Goal: Task Accomplishment & Management: Complete application form

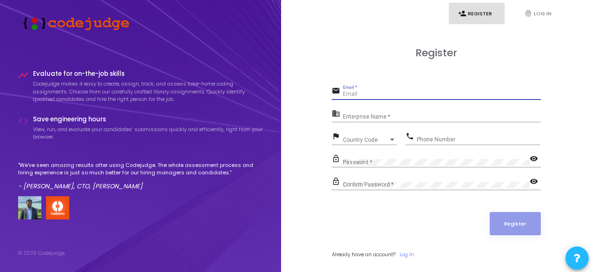
click at [350, 94] on input "Email *" at bounding box center [442, 94] width 198 height 7
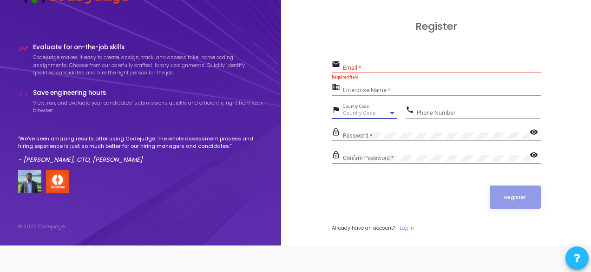
click at [349, 111] on span "Country Code" at bounding box center [359, 113] width 33 height 6
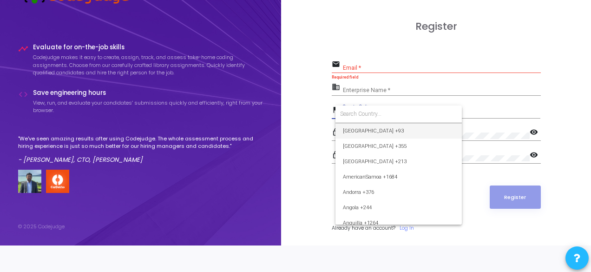
click at [387, 68] on div at bounding box center [295, 136] width 591 height 272
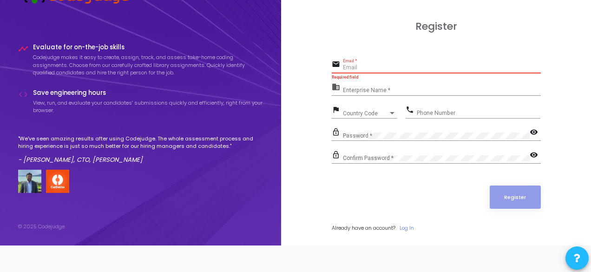
click at [363, 69] on input "Email *" at bounding box center [442, 68] width 198 height 7
click at [371, 86] on div "Enterprise Name *" at bounding box center [442, 88] width 198 height 14
click at [330, 91] on div "Register email Email * Required field business Enterprise Name * Required field…" at bounding box center [436, 136] width 290 height 272
click at [358, 66] on input "Email *" at bounding box center [442, 68] width 198 height 7
click at [430, 119] on div "phone Phone Number" at bounding box center [473, 114] width 135 height 21
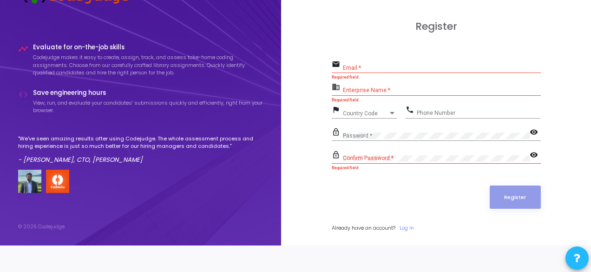
click at [377, 129] on div "Password *" at bounding box center [436, 133] width 187 height 14
click at [352, 91] on input "Enterprise Name *" at bounding box center [442, 90] width 198 height 7
click at [333, 85] on mat-icon "business" at bounding box center [337, 87] width 11 height 11
click at [375, 111] on div "Country Code" at bounding box center [366, 114] width 46 height 6
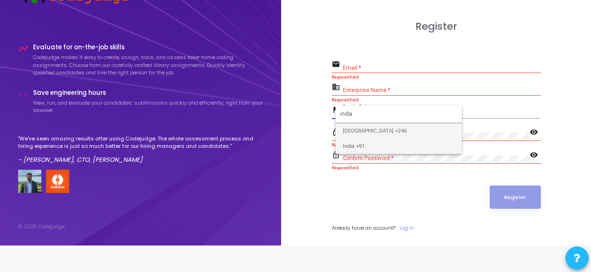
type input "india"
click at [355, 146] on span "India +91" at bounding box center [399, 145] width 112 height 15
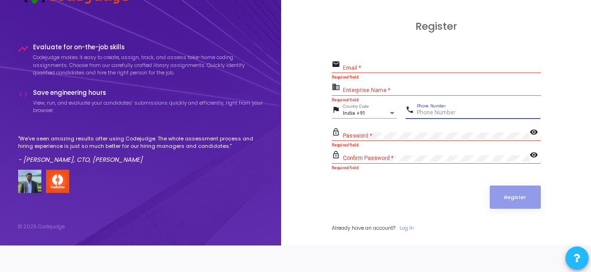
click at [435, 114] on input "Phone Number" at bounding box center [479, 113] width 124 height 7
type input "7895227155"
click at [384, 72] on div "Email *" at bounding box center [442, 66] width 198 height 14
click at [367, 63] on div "Email *" at bounding box center [442, 66] width 198 height 14
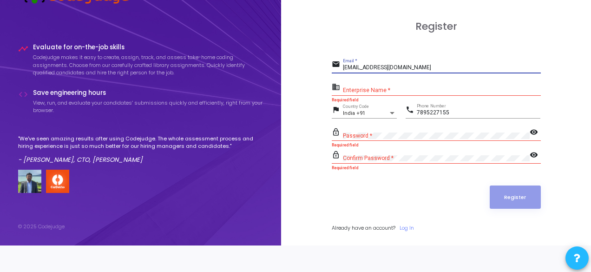
type input "[EMAIL_ADDRESS][DOMAIN_NAME]"
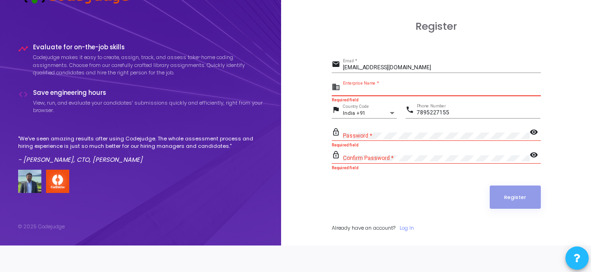
click at [371, 88] on input "Enterprise Name *" at bounding box center [442, 90] width 198 height 7
click at [366, 90] on input "Enterprise Name *" at bounding box center [442, 90] width 198 height 7
click at [364, 93] on input "Enterprise Name *" at bounding box center [442, 90] width 198 height 7
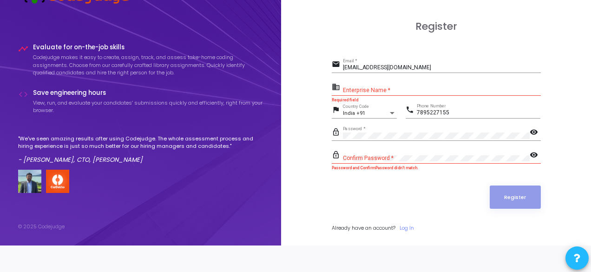
click at [399, 160] on div "Confirm Password *" at bounding box center [436, 156] width 187 height 14
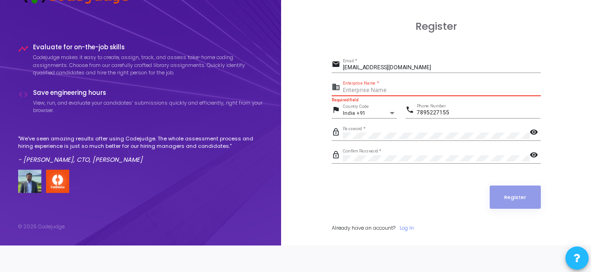
click at [363, 88] on input "Enterprise Name *" at bounding box center [442, 90] width 198 height 7
paste input "Payoneer - WFM"
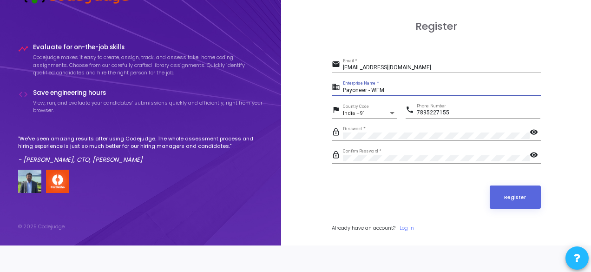
click at [415, 87] on input "Payoneer - WFM" at bounding box center [442, 90] width 198 height 7
type input "Payoneer - WFM"
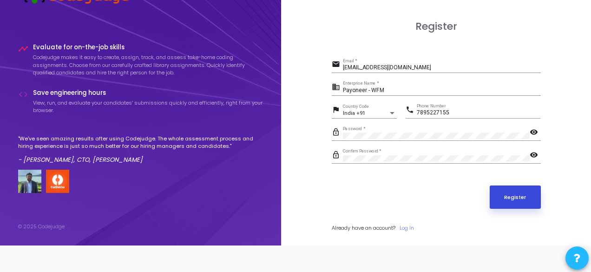
click at [512, 197] on button "Register" at bounding box center [515, 196] width 51 height 23
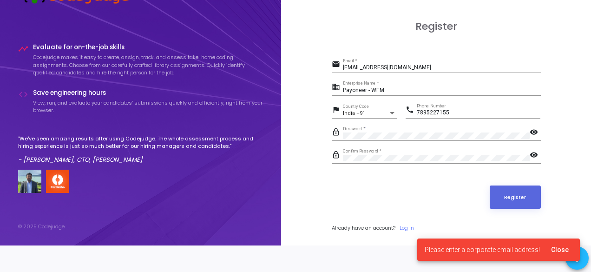
scroll to position [0, 0]
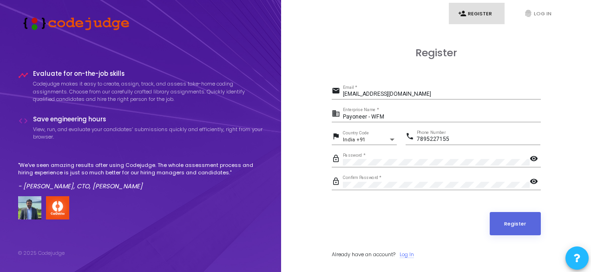
click at [406, 255] on link "Log In" at bounding box center [407, 255] width 14 height 8
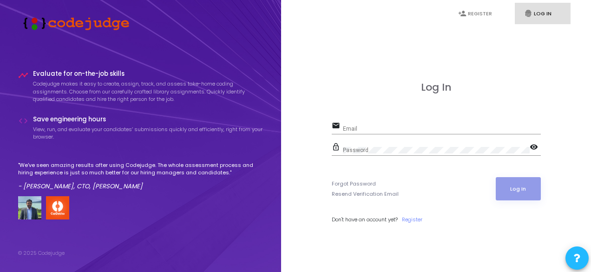
click at [548, 105] on div "Log In email Email lock_outline Password visibility Forgot Password Resend Veri…" at bounding box center [436, 163] width 290 height 272
drag, startPoint x: 358, startPoint y: 124, endPoint x: 474, endPoint y: 132, distance: 116.0
click at [474, 132] on div "Email" at bounding box center [442, 126] width 198 height 14
type input "[EMAIL_ADDRESS][DOMAIN_NAME]"
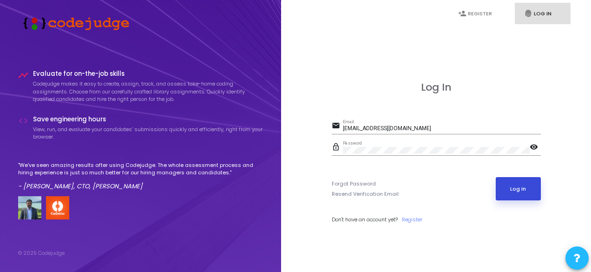
click at [515, 188] on button "Log In" at bounding box center [518, 188] width 45 height 23
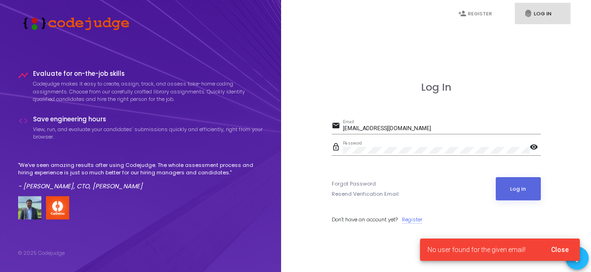
click at [409, 218] on link "Register" at bounding box center [412, 220] width 20 height 8
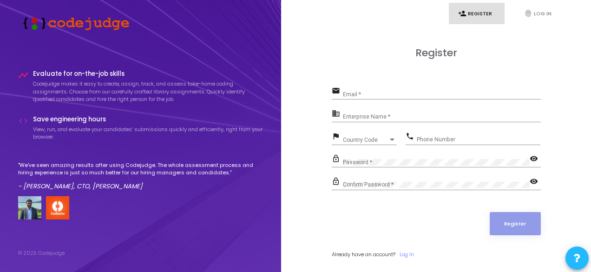
type input "[EMAIL_ADDRESS][DOMAIN_NAME]"
click at [368, 112] on div "Enterprise Name *" at bounding box center [442, 115] width 198 height 14
click at [364, 131] on div "Country Code Country Code" at bounding box center [370, 138] width 54 height 14
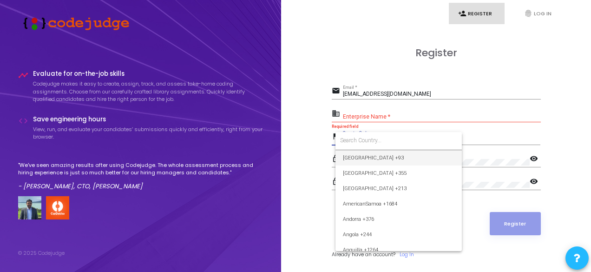
click at [389, 95] on div at bounding box center [295, 136] width 591 height 272
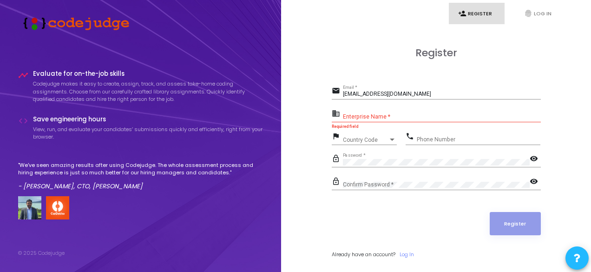
click at [357, 112] on div "Enterprise Name *" at bounding box center [442, 115] width 198 height 14
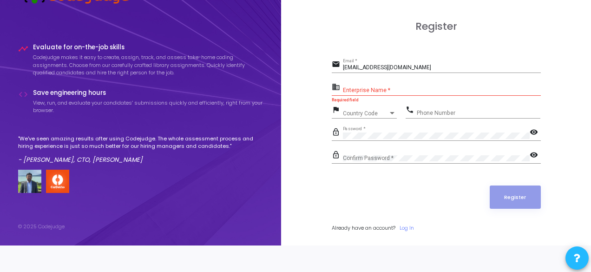
click at [378, 85] on div "Enterprise Name *" at bounding box center [442, 88] width 198 height 14
